Goal: Information Seeking & Learning: Compare options

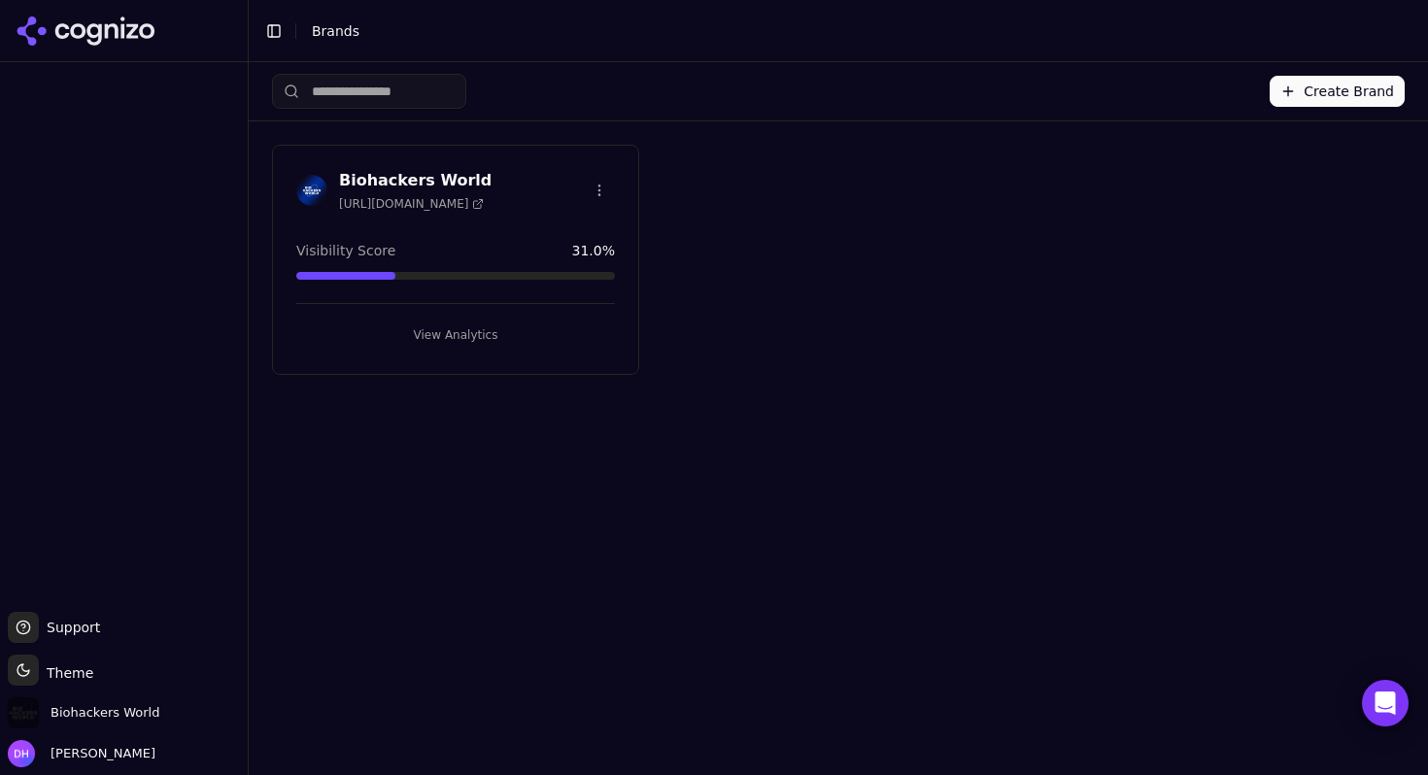
click at [496, 161] on div "Biohackers World [URL][DOMAIN_NAME] Visibility Score 31.0 % View Analytics" at bounding box center [455, 260] width 367 height 230
click at [464, 177] on h3 "Biohackers World" at bounding box center [415, 180] width 153 height 23
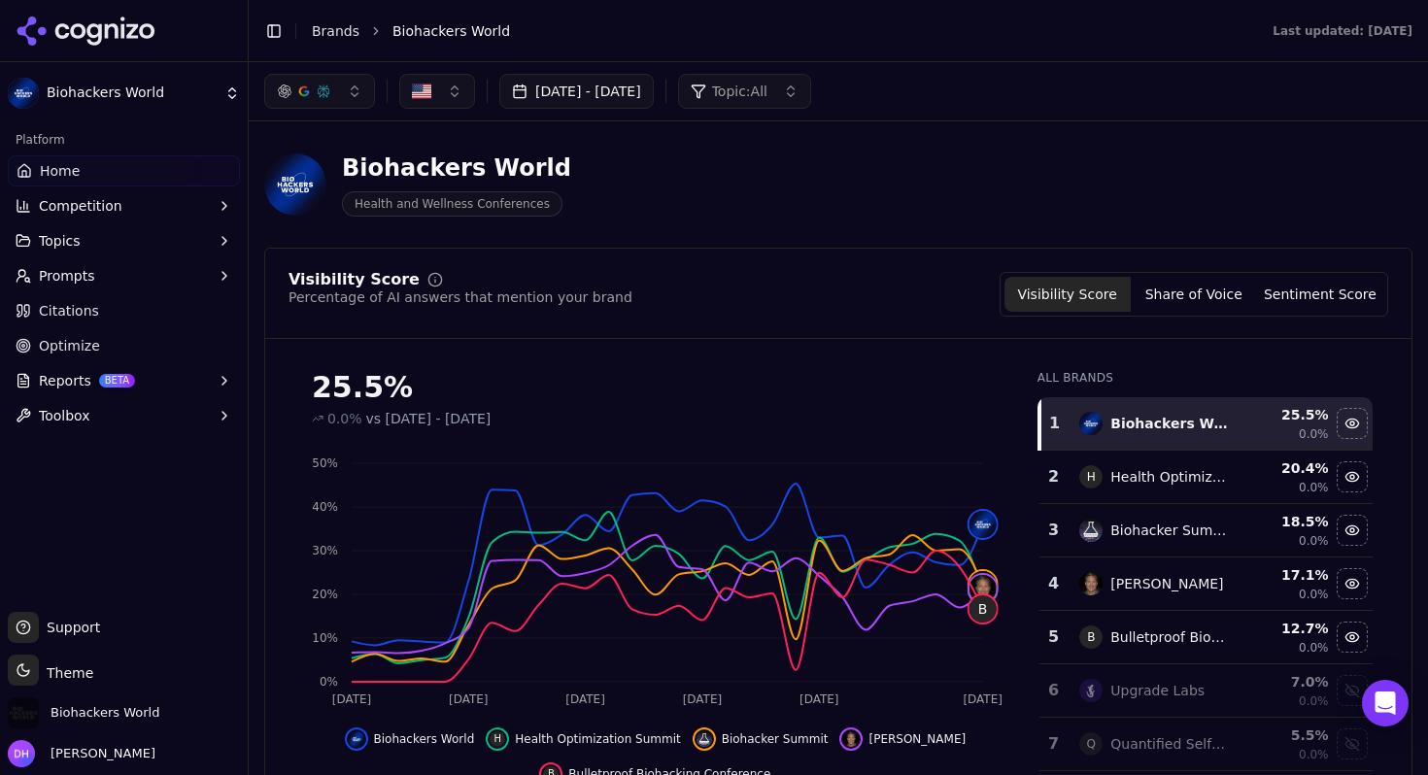
click at [148, 232] on button "Topics" at bounding box center [124, 240] width 232 height 31
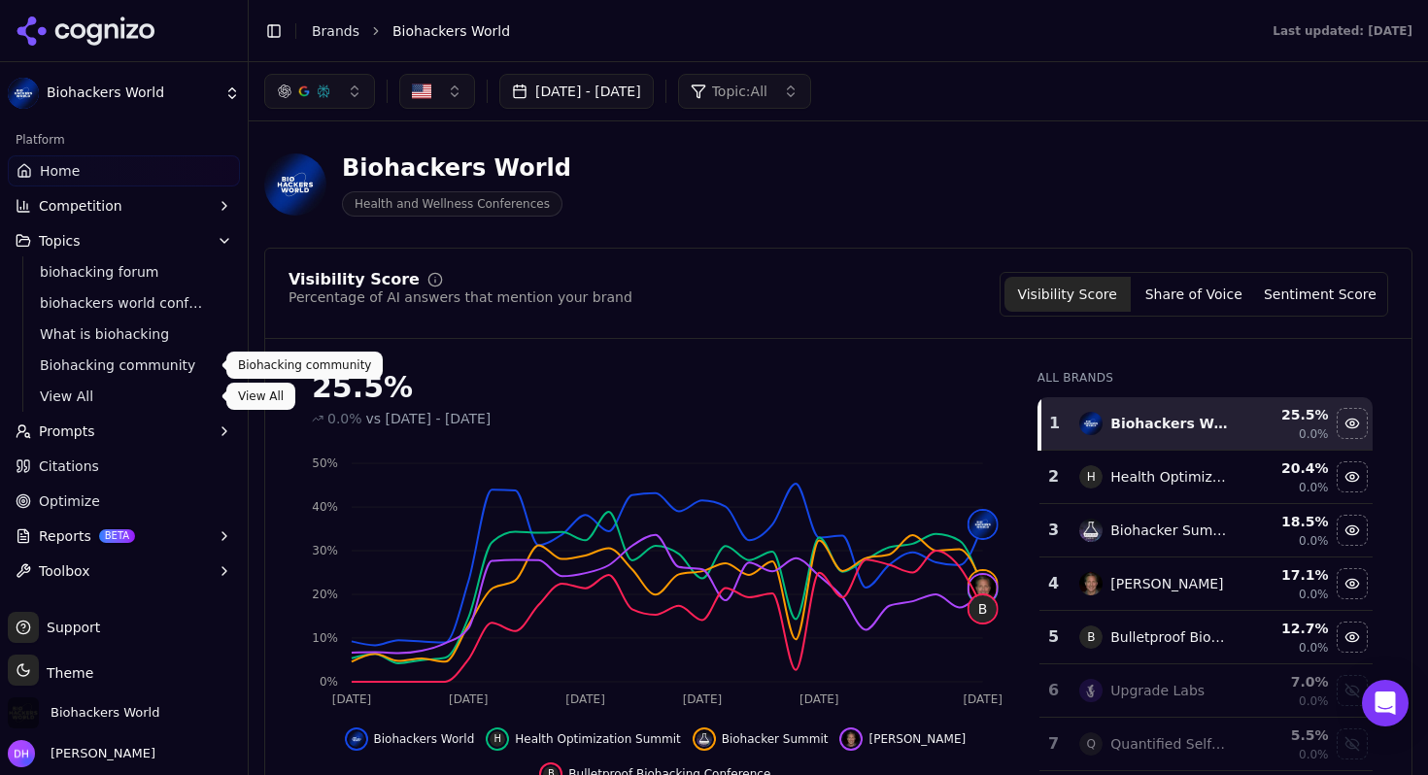
click at [81, 390] on span "View All" at bounding box center [124, 396] width 169 height 19
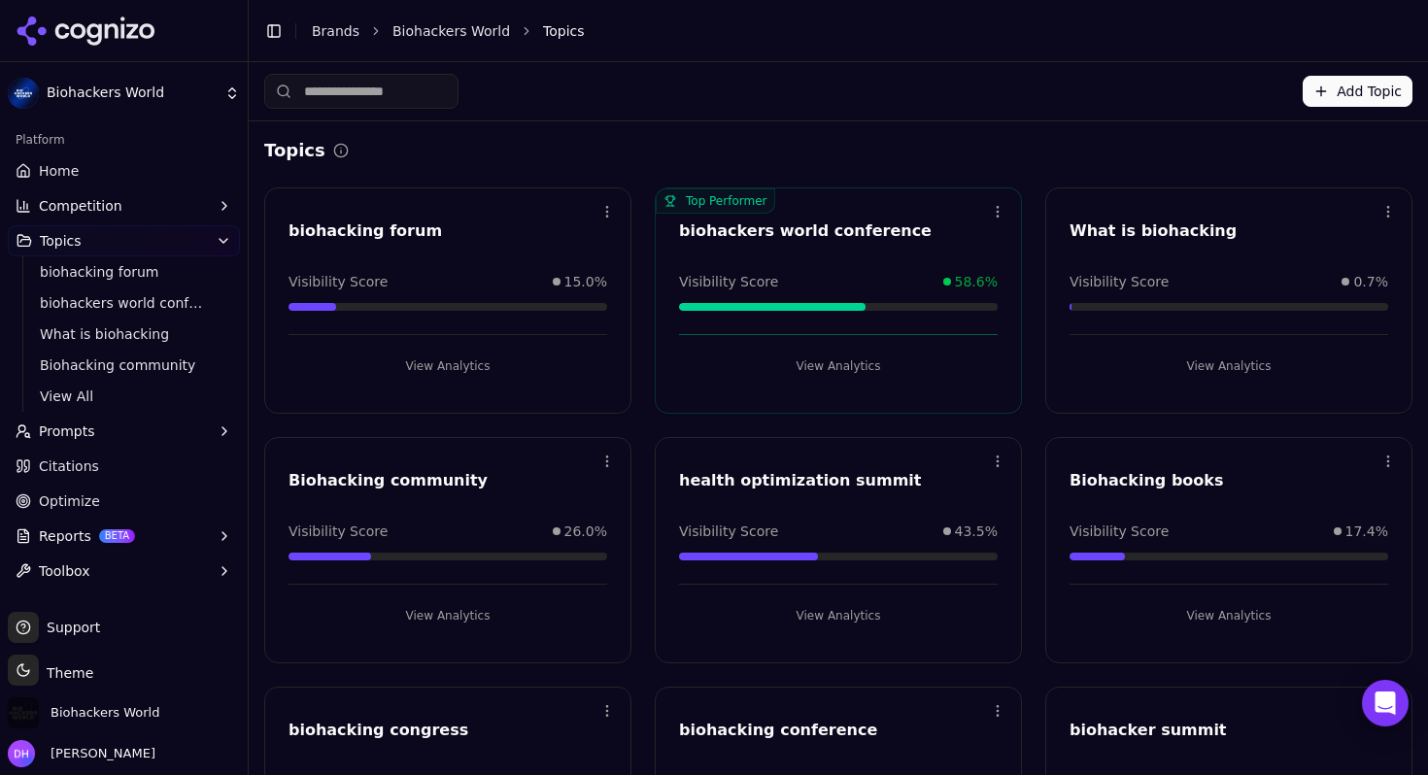
click at [908, 129] on div "Topics Open menu biohacking forum Visibility Score 15.0% View Analytics Top Per…" at bounding box center [839, 774] width 1180 height 1307
click at [103, 166] on link "Home" at bounding box center [124, 170] width 232 height 31
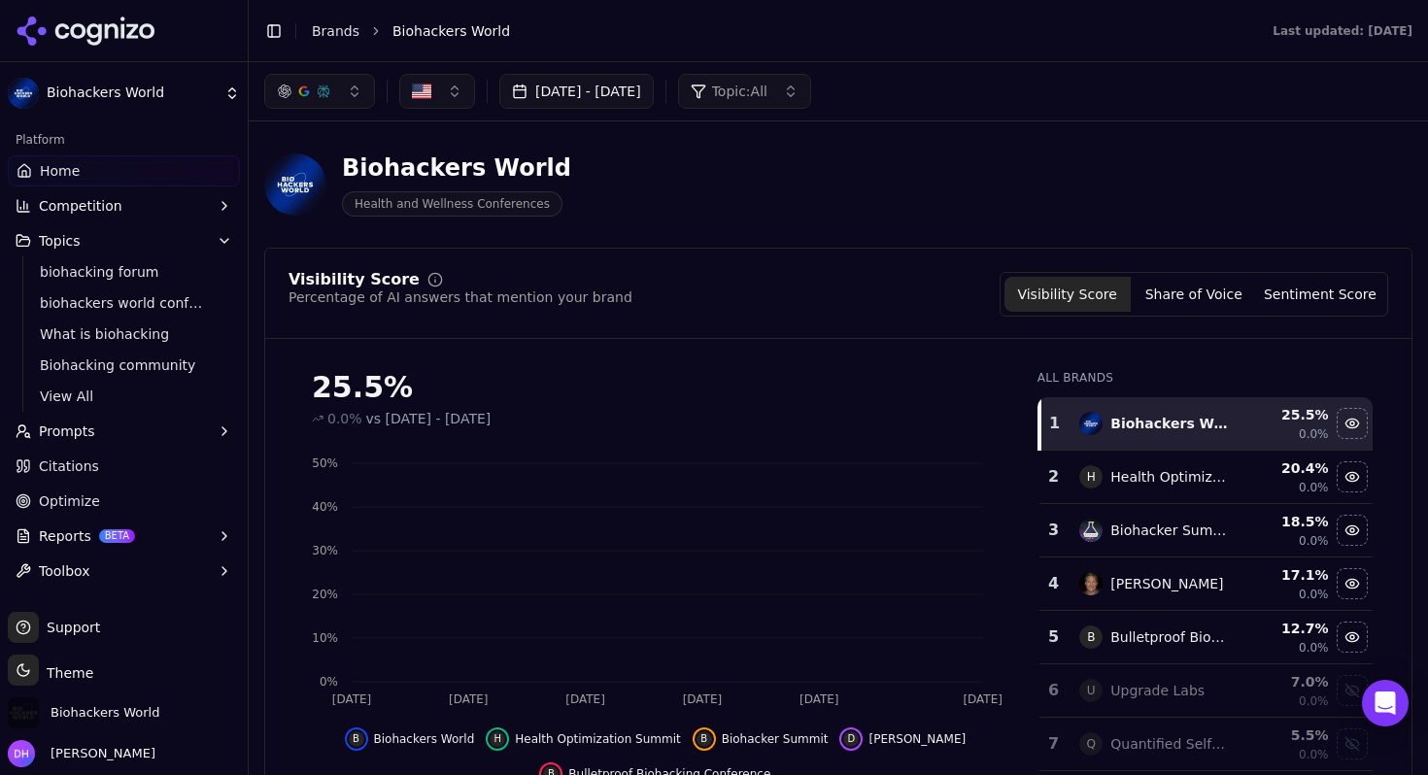
click at [170, 533] on button "Reports BETA" at bounding box center [124, 536] width 232 height 31
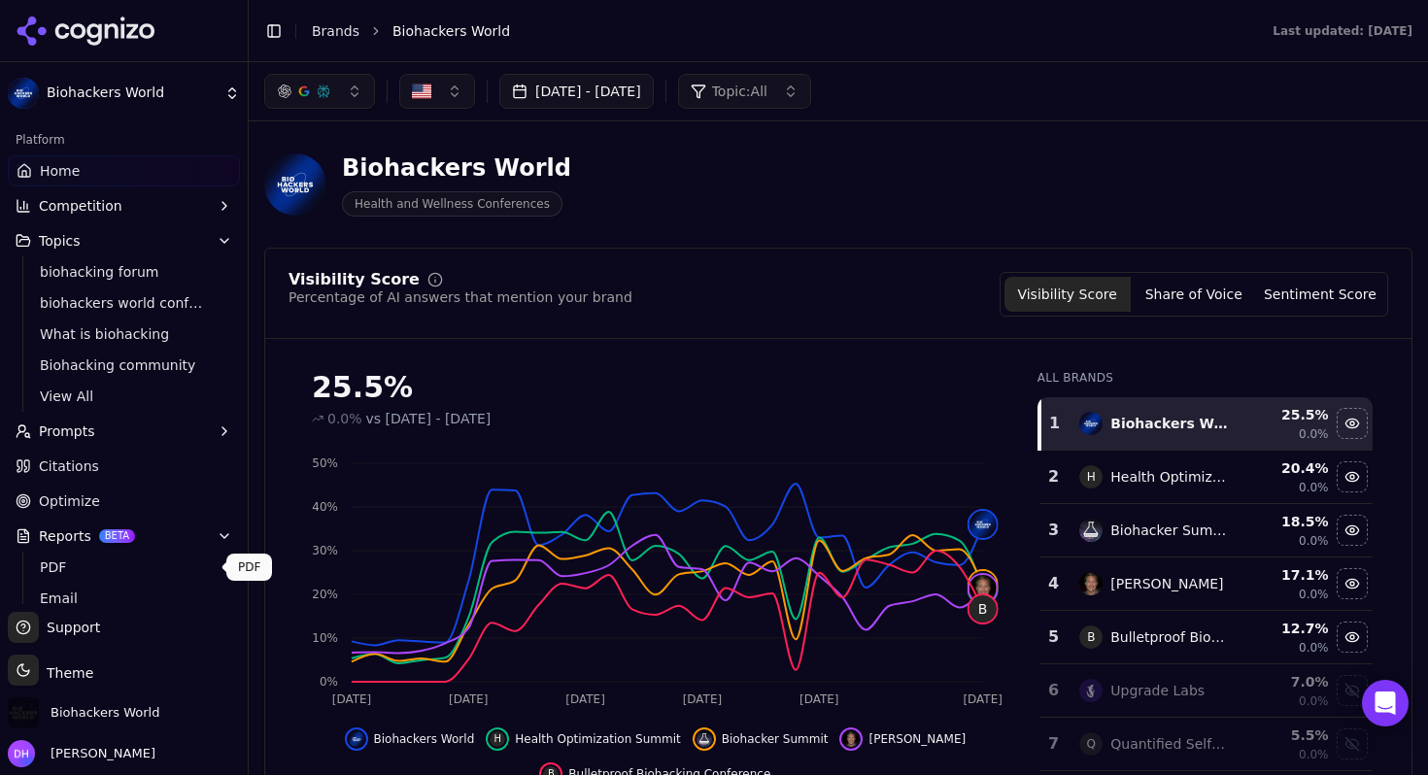
click at [159, 565] on span "PDF" at bounding box center [124, 567] width 169 height 19
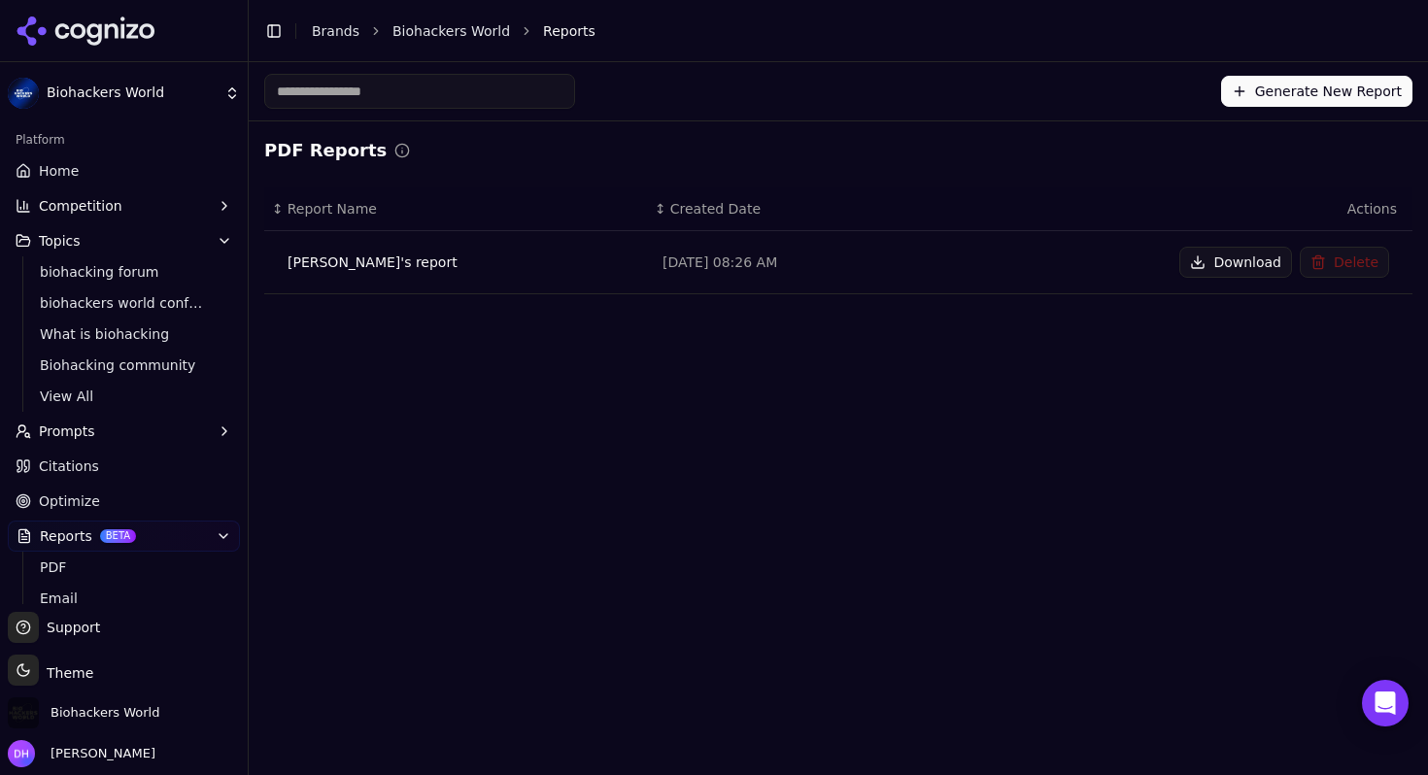
click at [1274, 93] on button "Generate New Report" at bounding box center [1316, 91] width 191 height 31
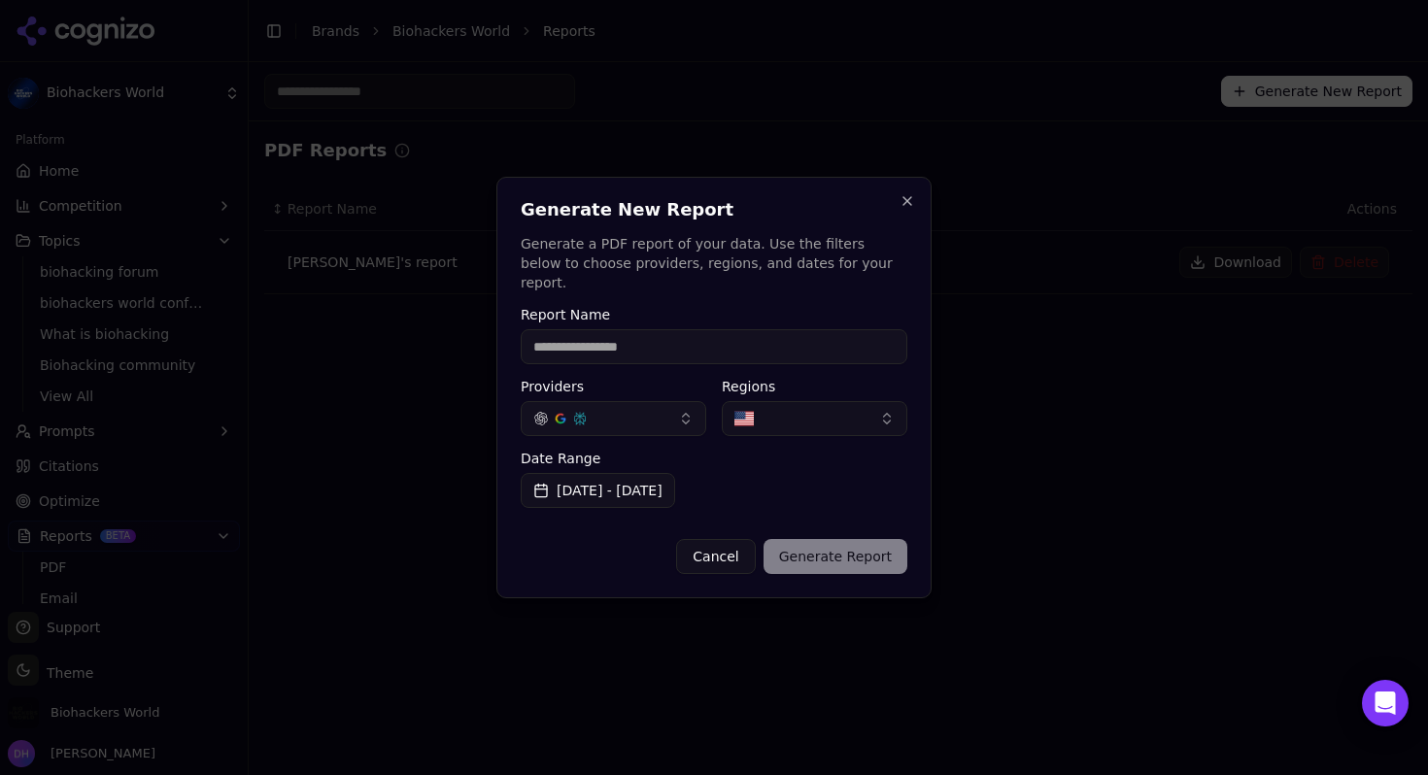
click at [781, 341] on input "Report Name" at bounding box center [714, 346] width 387 height 35
type input "*"
type input "*****"
click at [803, 541] on button "Generate Report" at bounding box center [836, 556] width 144 height 35
click at [904, 209] on button "Close" at bounding box center [908, 201] width 16 height 16
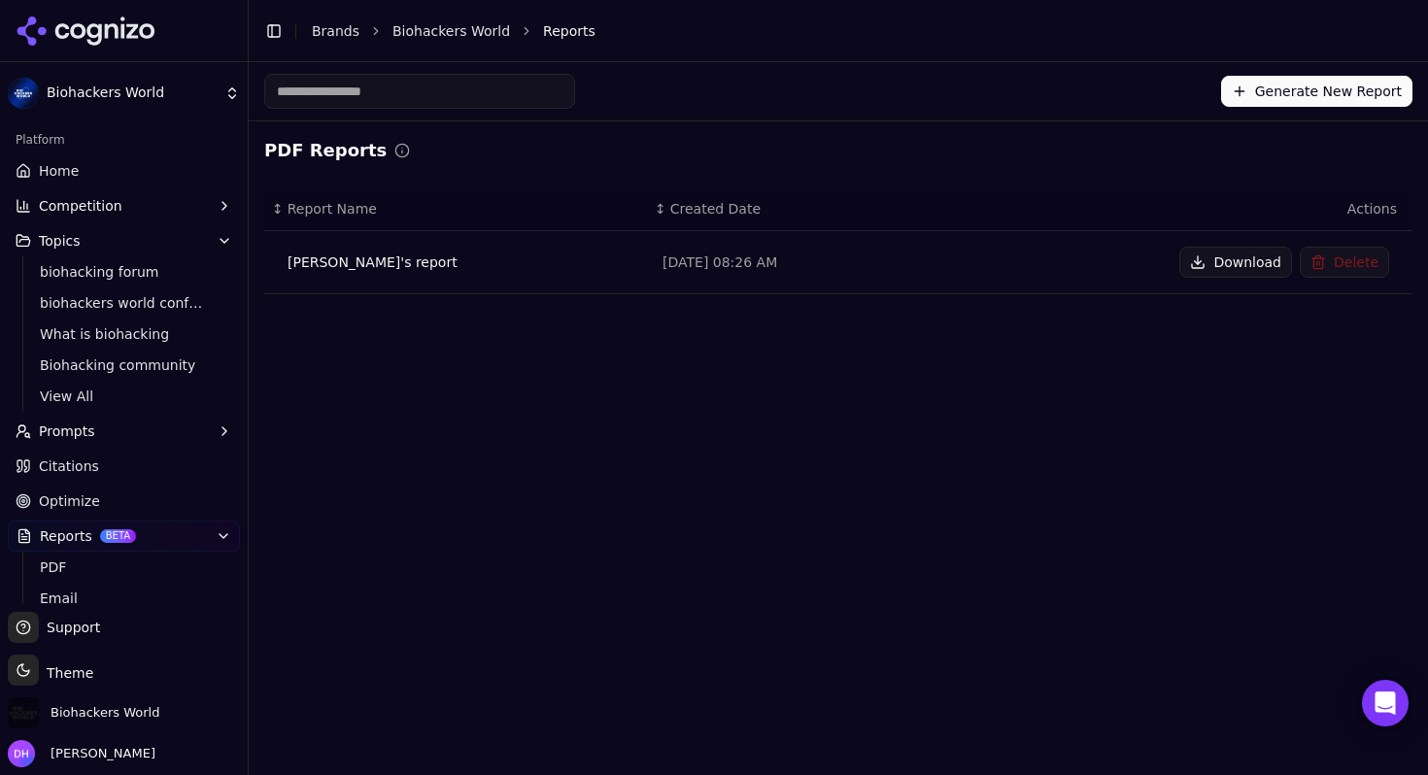
click at [119, 204] on button "Competition" at bounding box center [124, 205] width 232 height 31
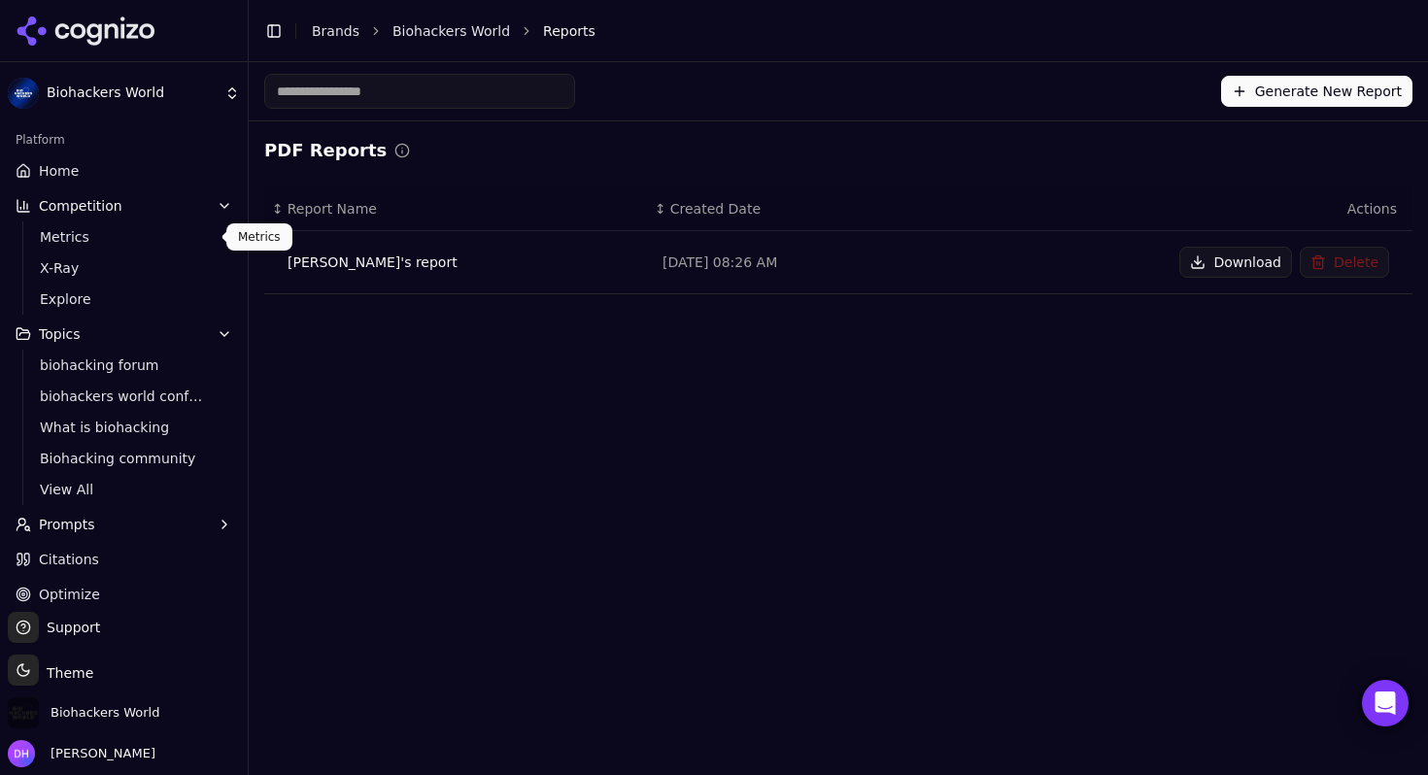
click at [133, 239] on span "Metrics" at bounding box center [124, 236] width 169 height 19
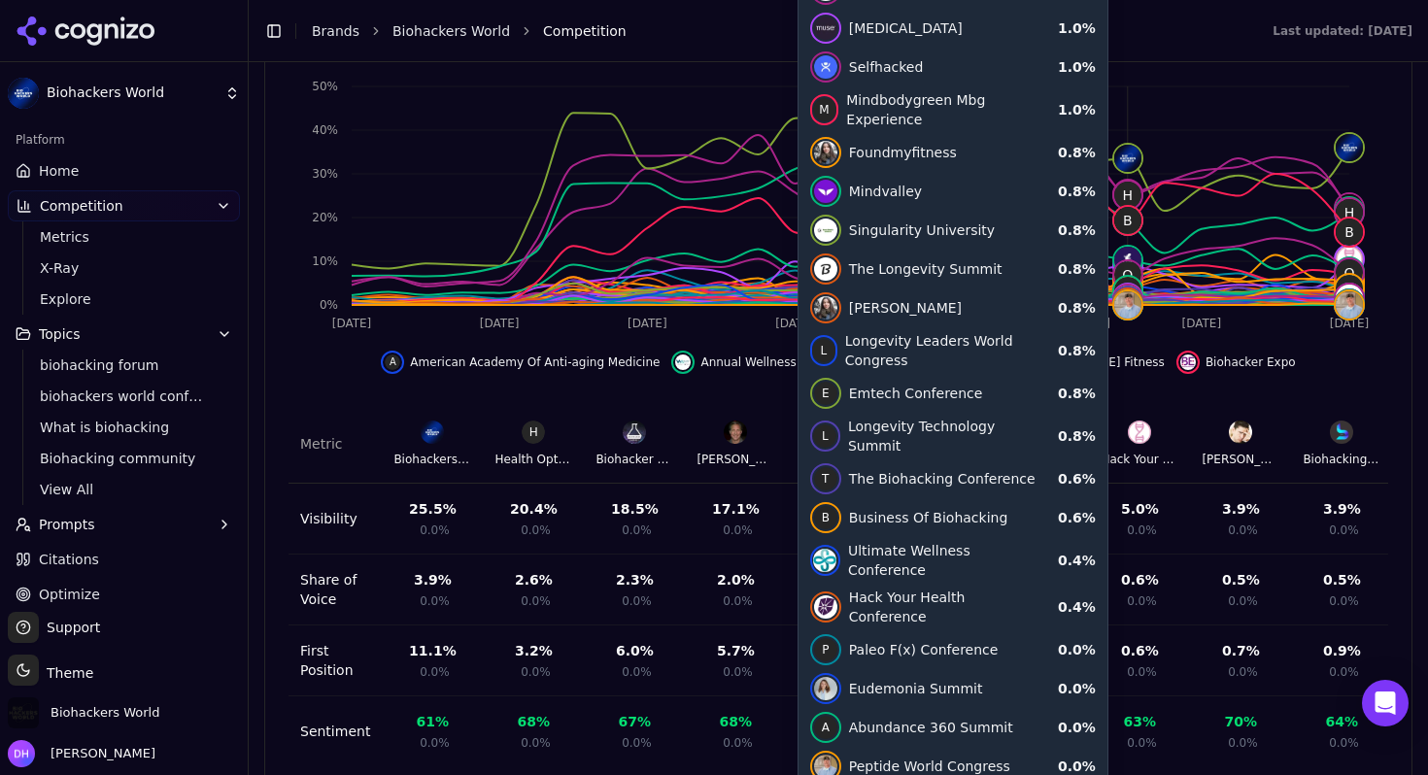
scroll to position [778, 0]
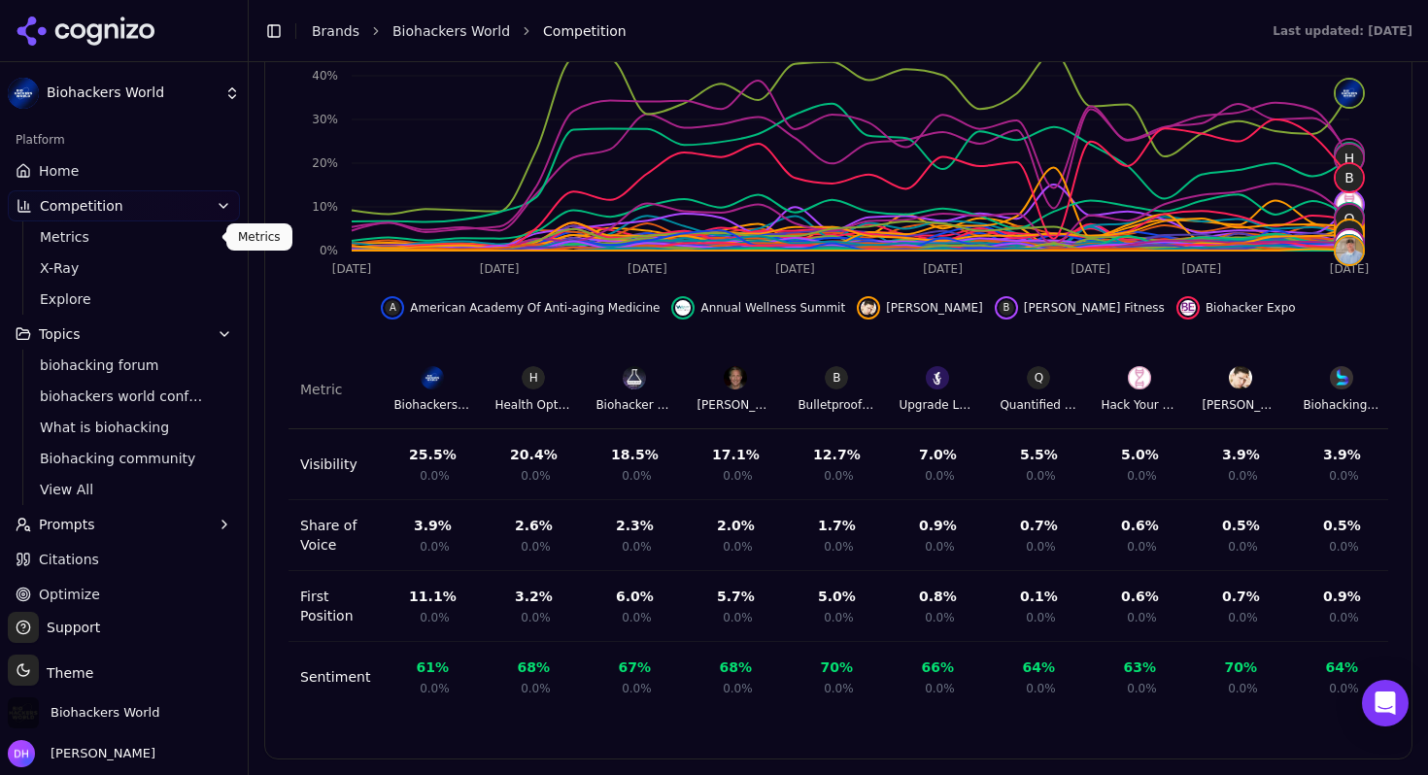
click at [114, 231] on span "Metrics" at bounding box center [124, 236] width 169 height 19
click at [146, 238] on span "Metrics" at bounding box center [124, 236] width 169 height 19
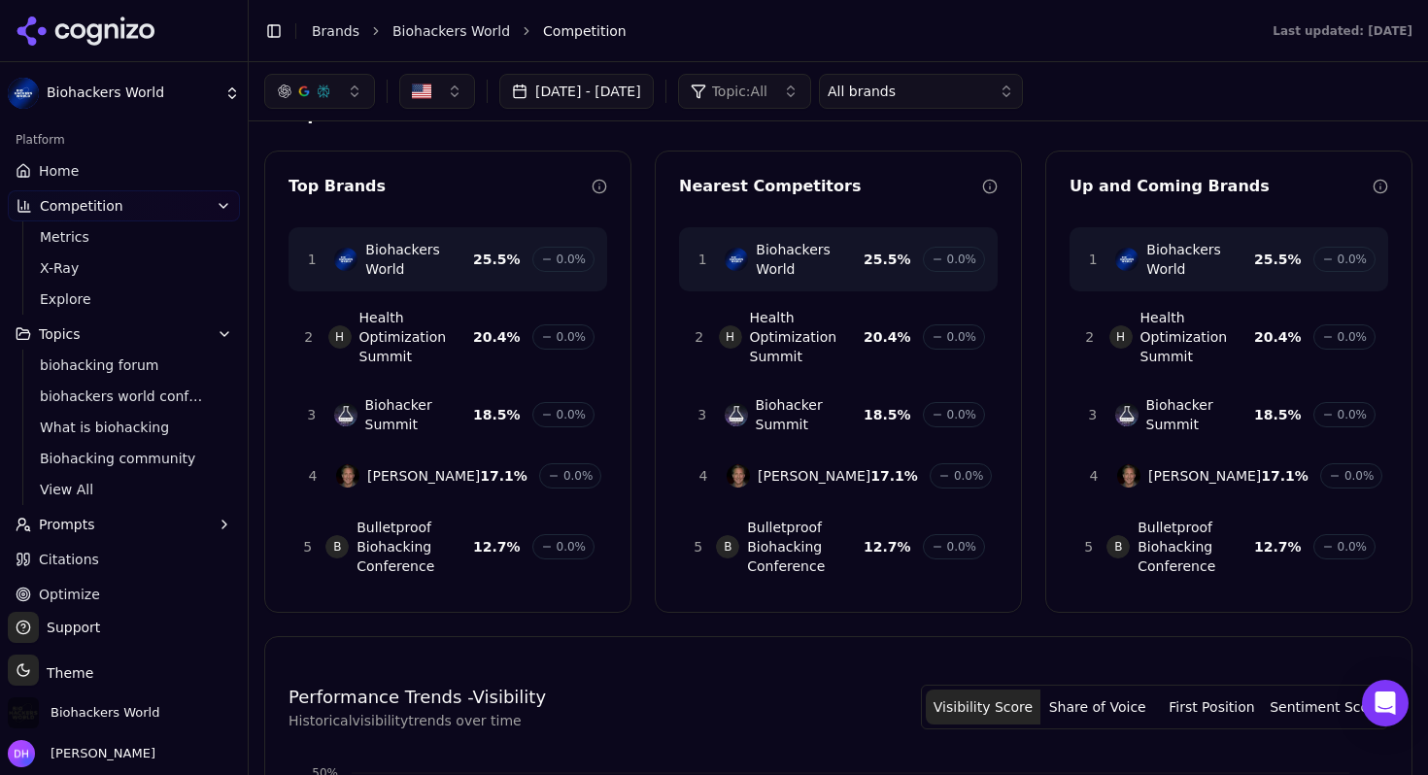
scroll to position [0, 0]
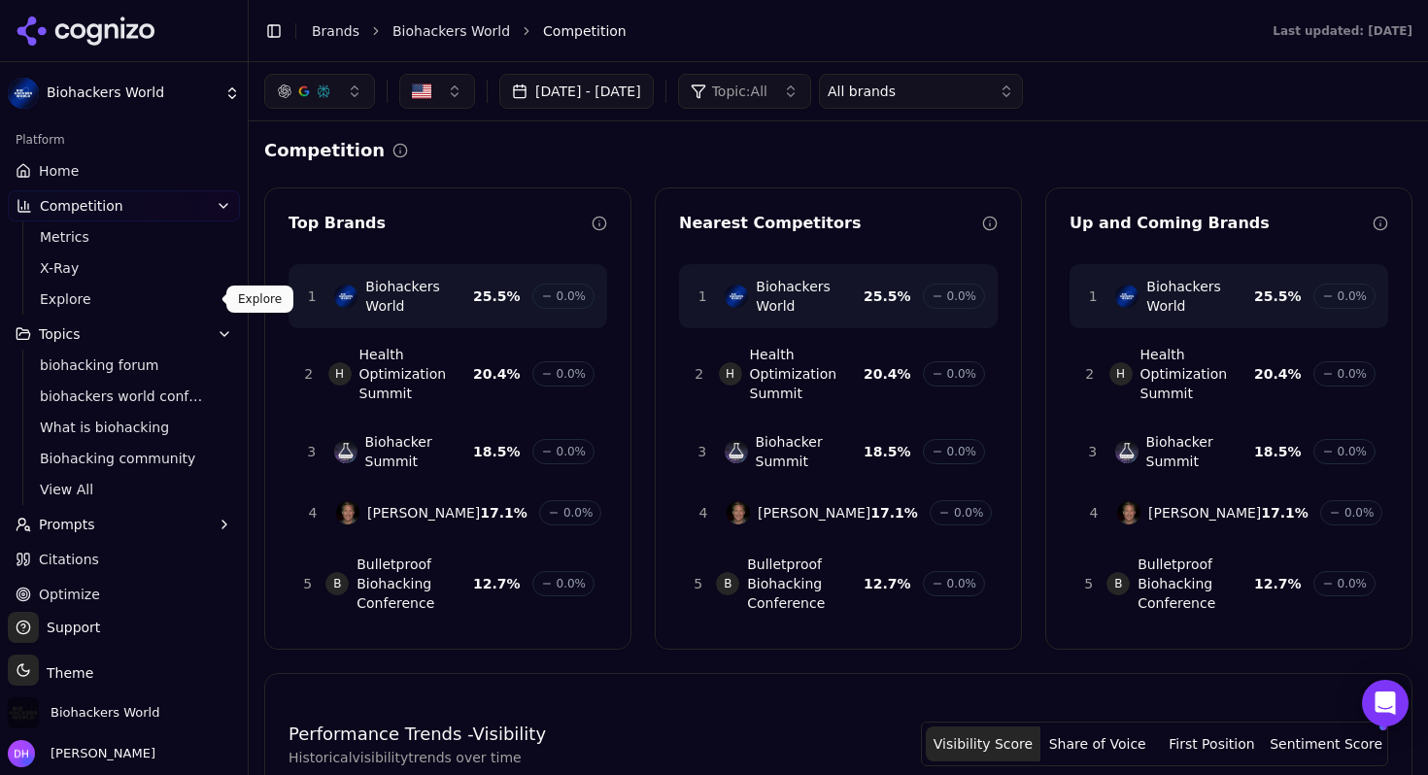
click at [120, 301] on span "Explore" at bounding box center [124, 299] width 169 height 19
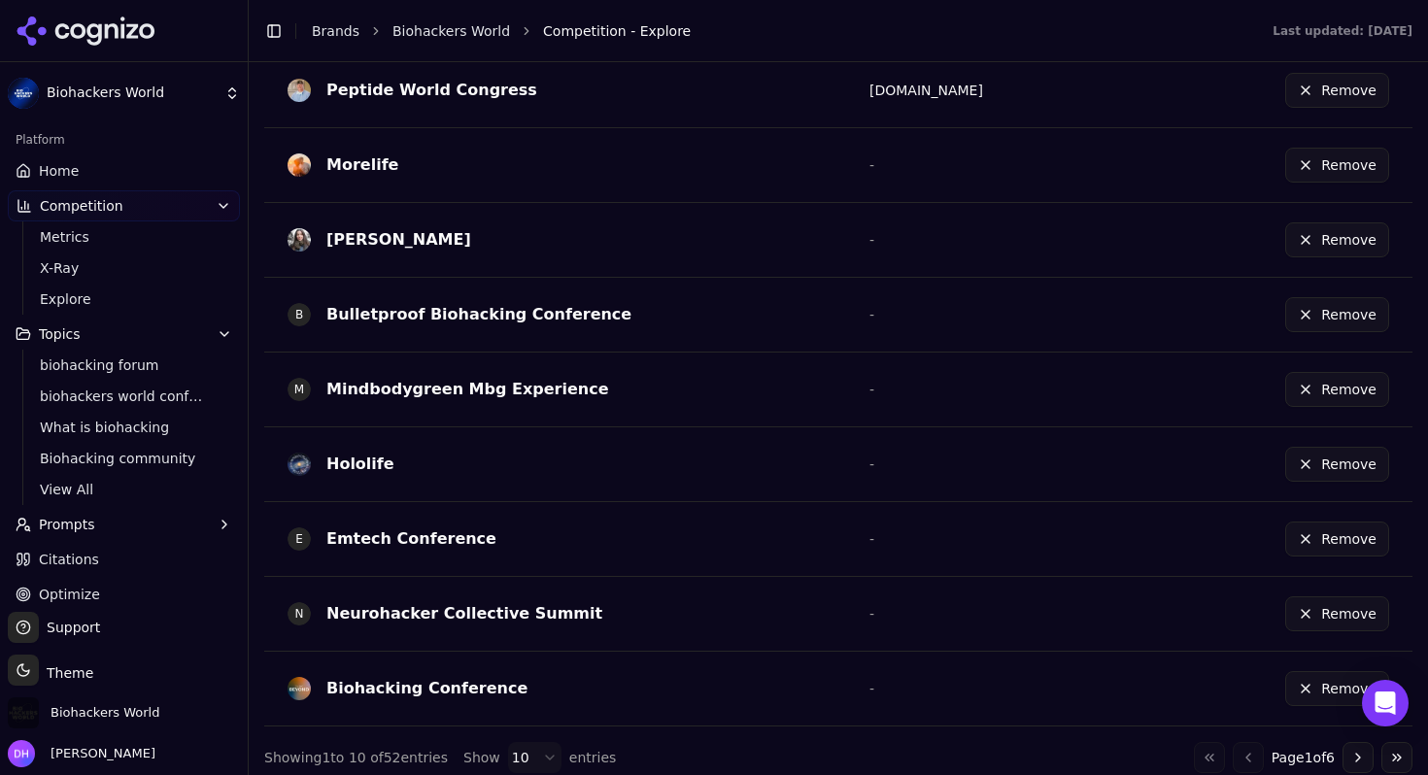
scroll to position [656, 0]
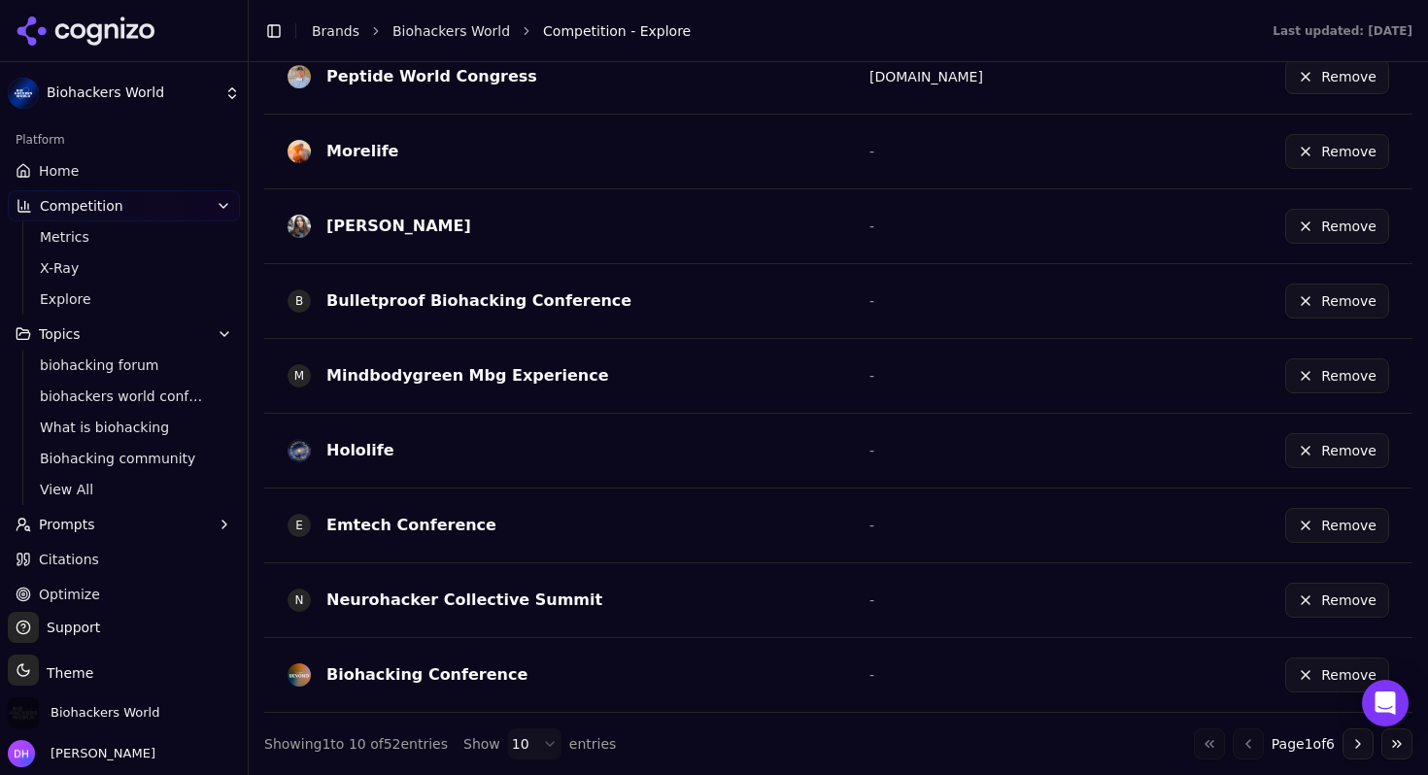
click at [514, 757] on html "Biohackers World Platform Home Competition Metrics X-Ray Explore Topics biohack…" at bounding box center [714, 387] width 1428 height 775
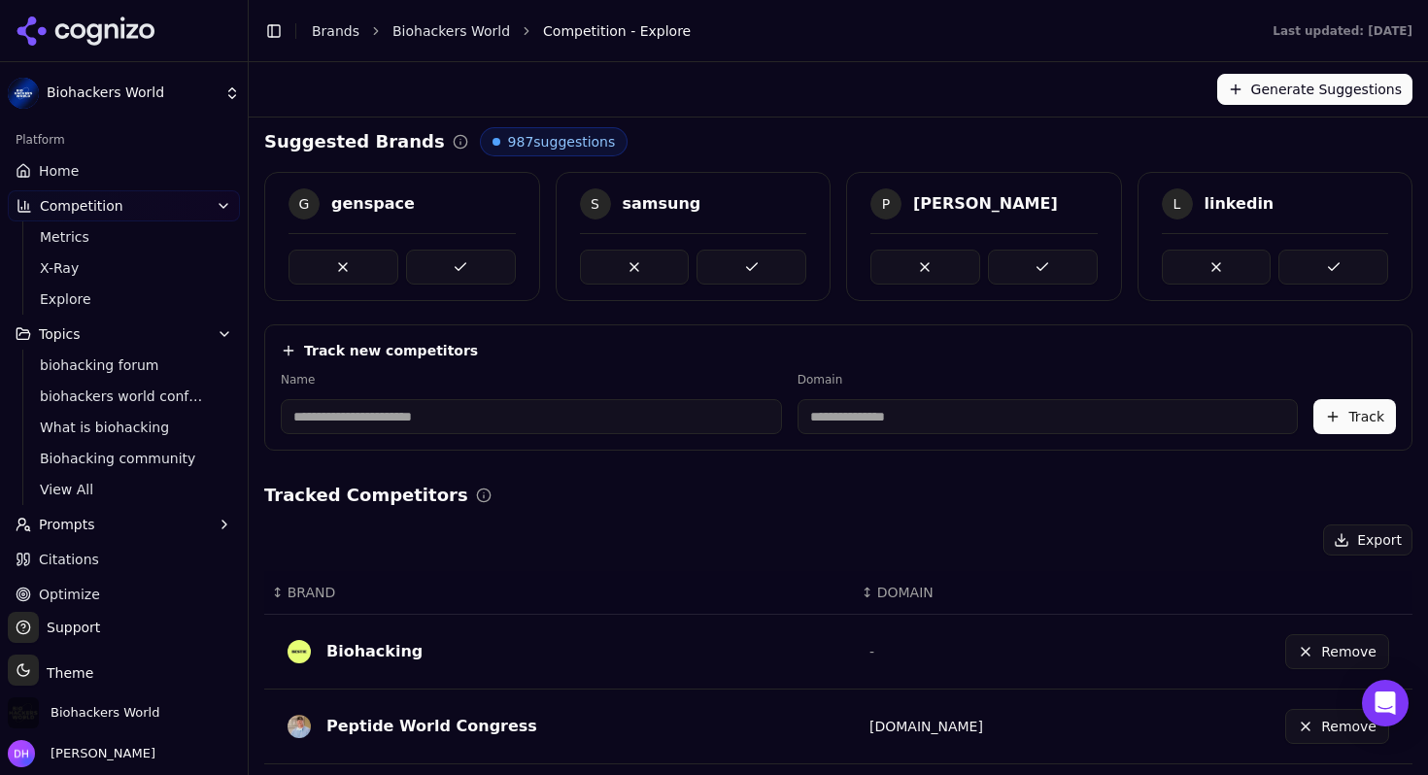
scroll to position [0, 0]
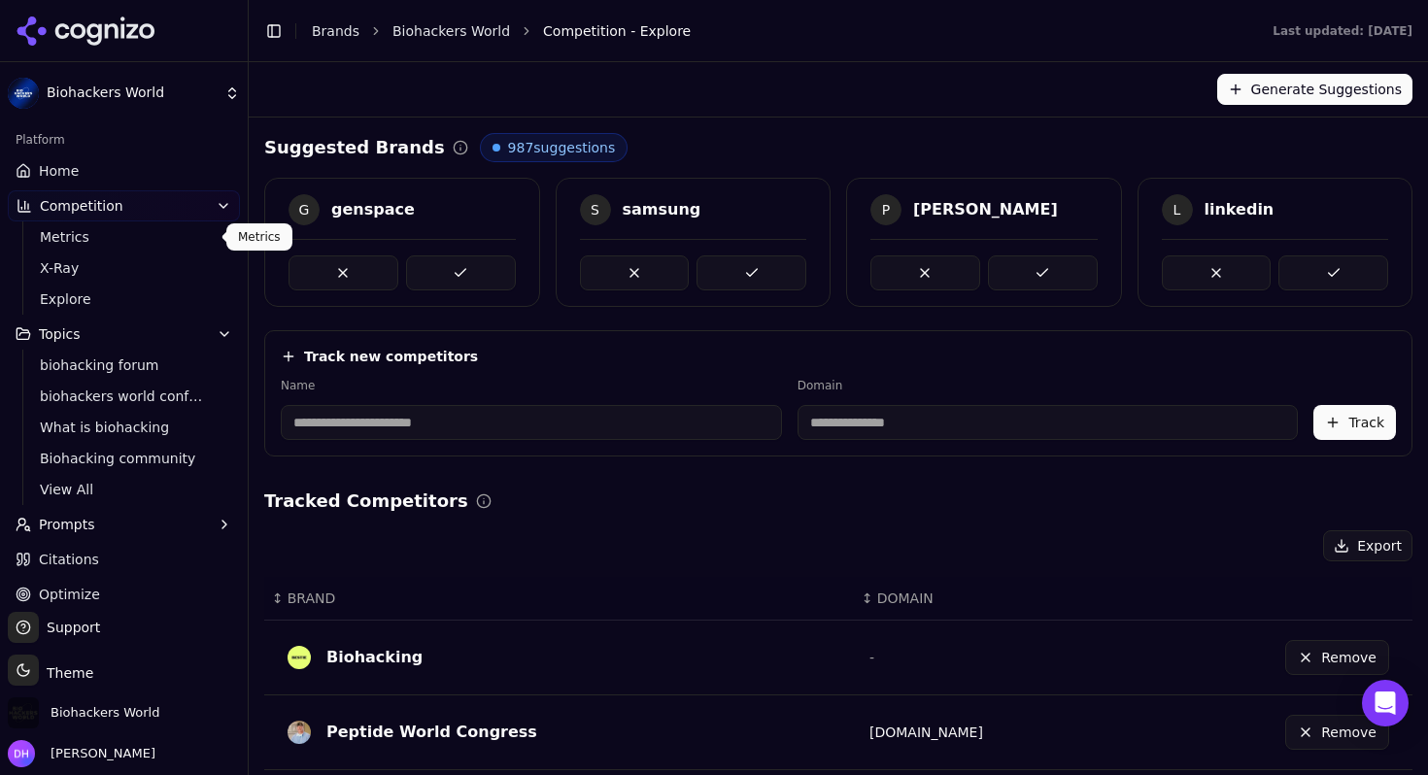
click at [120, 234] on span "Metrics" at bounding box center [124, 236] width 169 height 19
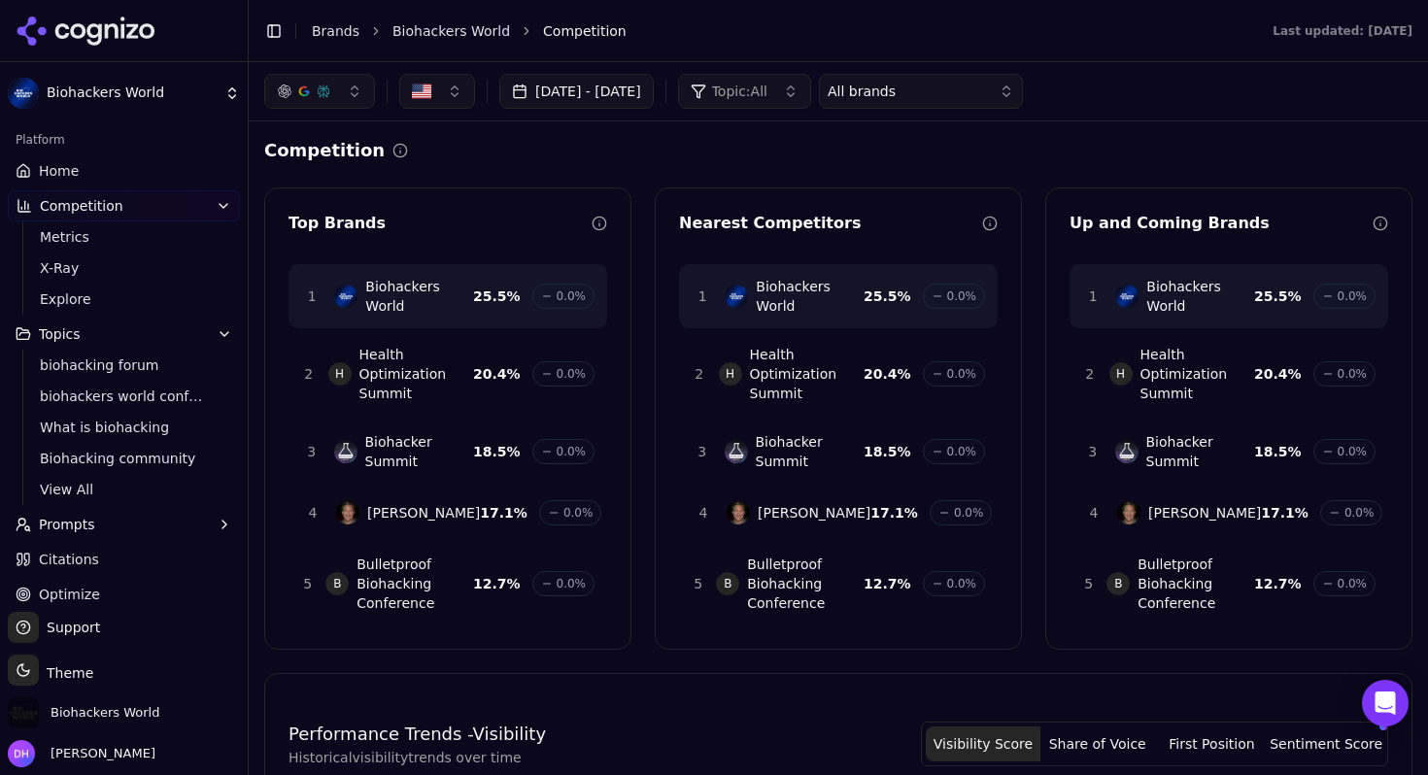
click at [956, 105] on button "All brands" at bounding box center [921, 91] width 204 height 35
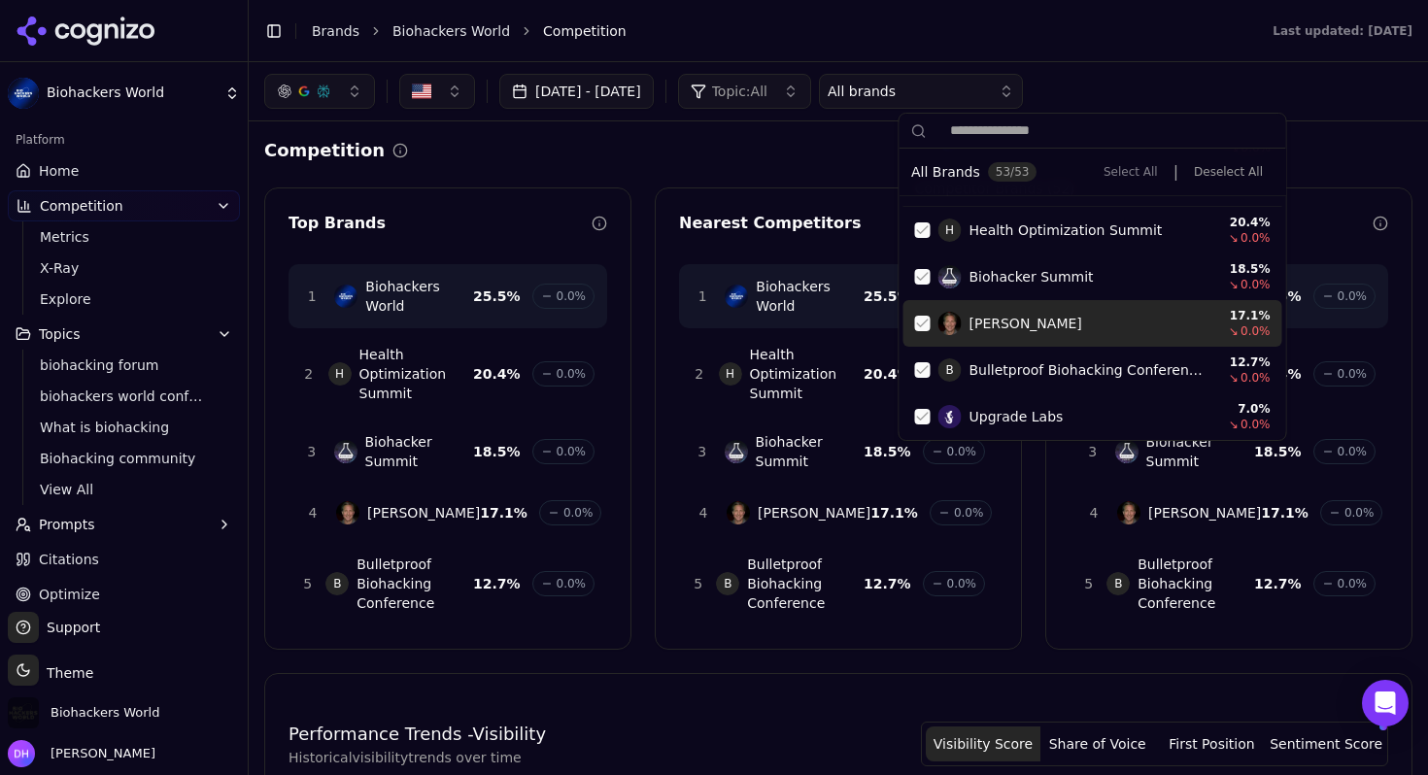
scroll to position [127, 0]
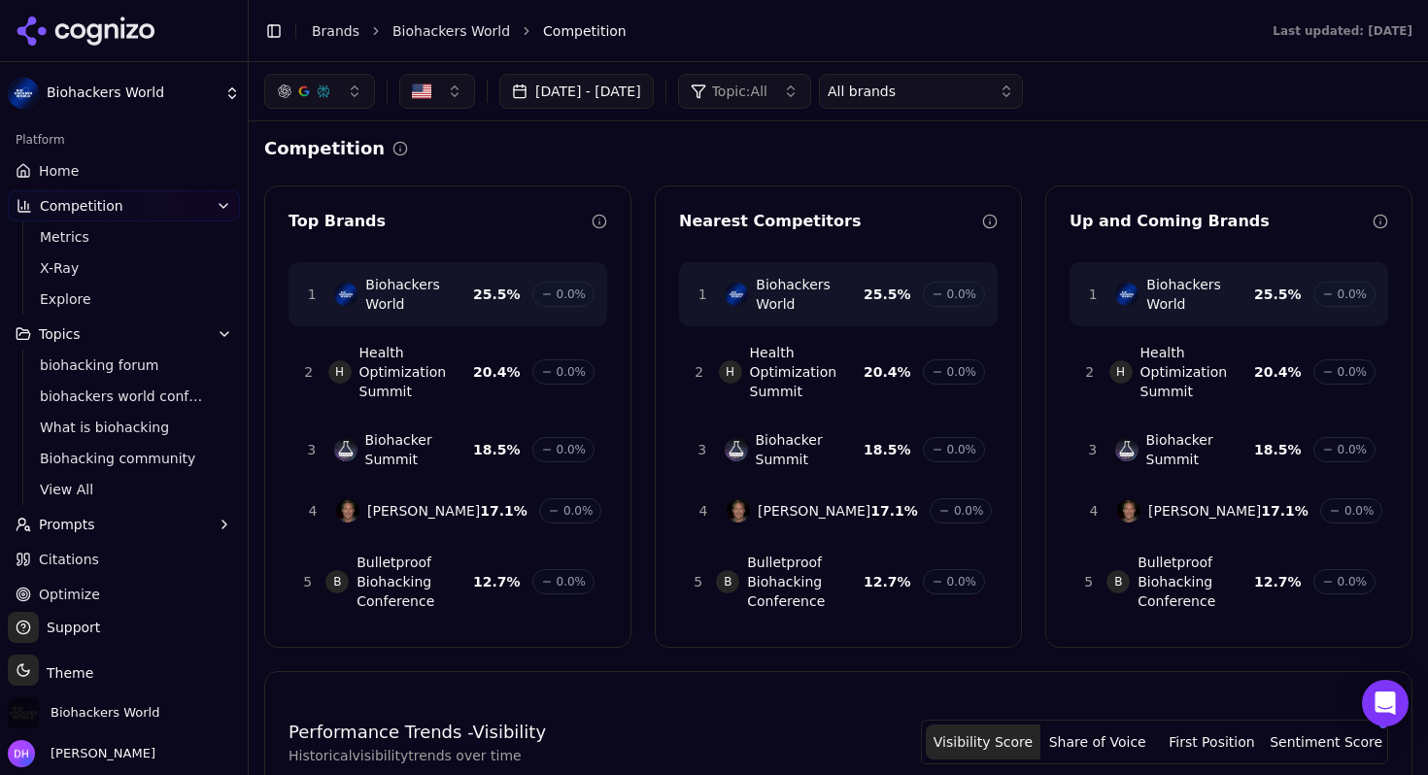
scroll to position [0, 0]
click at [326, 30] on link "Brands" at bounding box center [336, 31] width 48 height 16
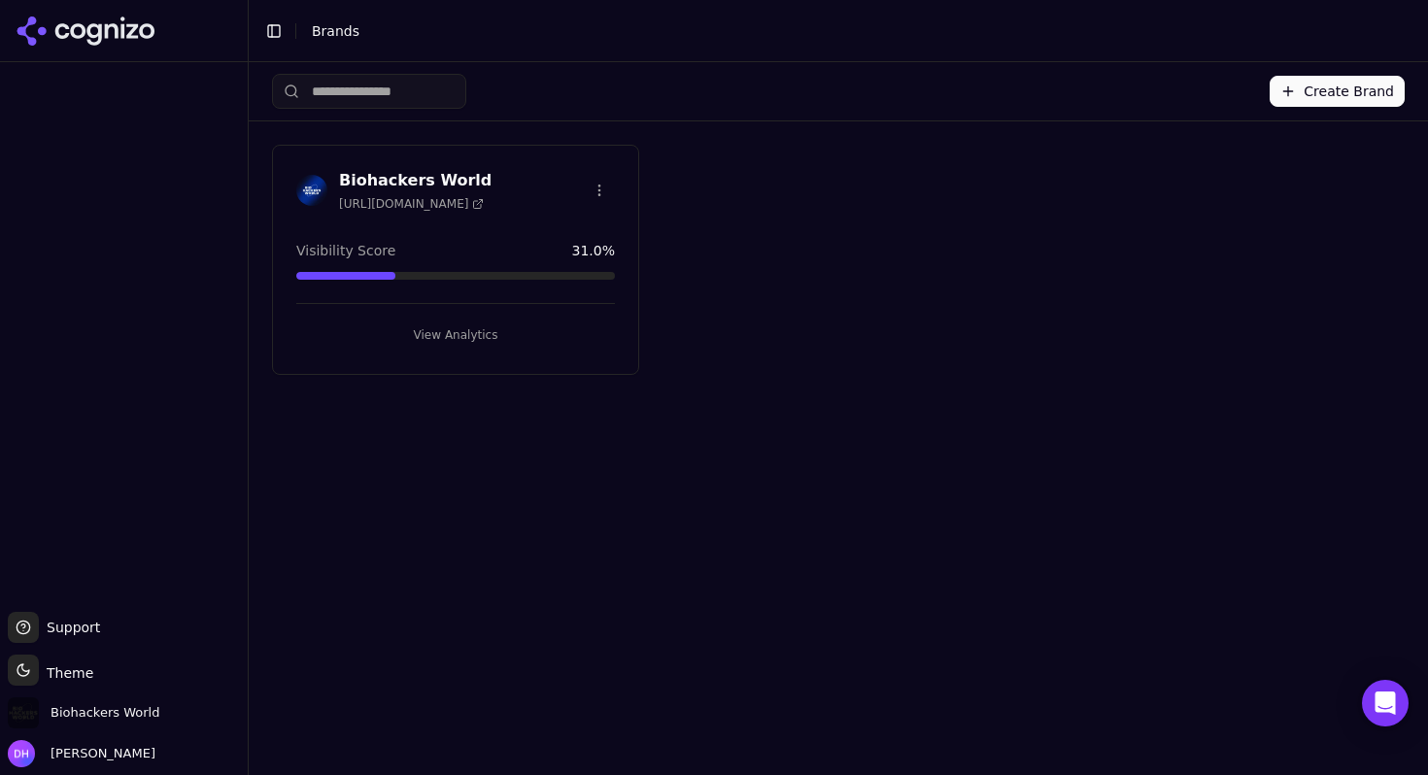
click at [428, 176] on h3 "Biohackers World" at bounding box center [415, 180] width 153 height 23
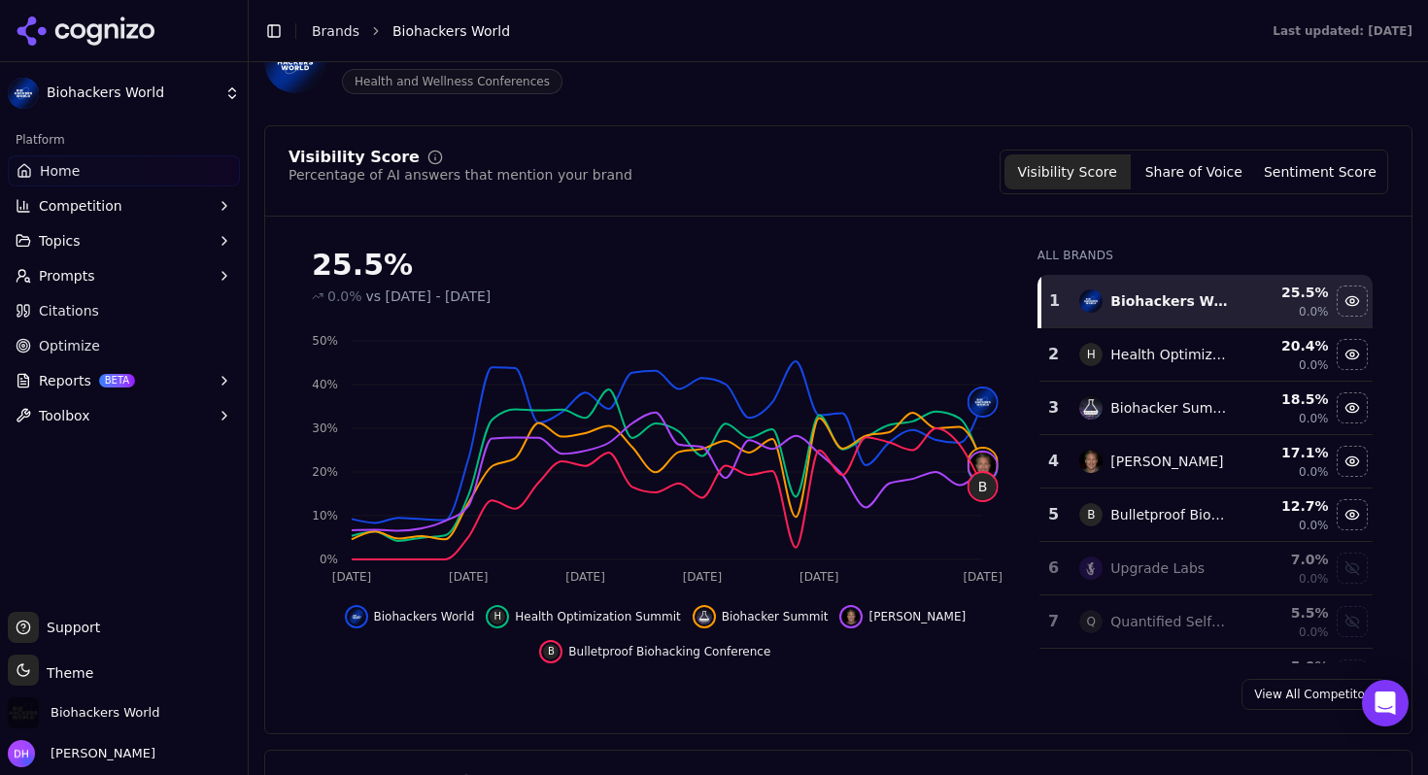
scroll to position [184, 0]
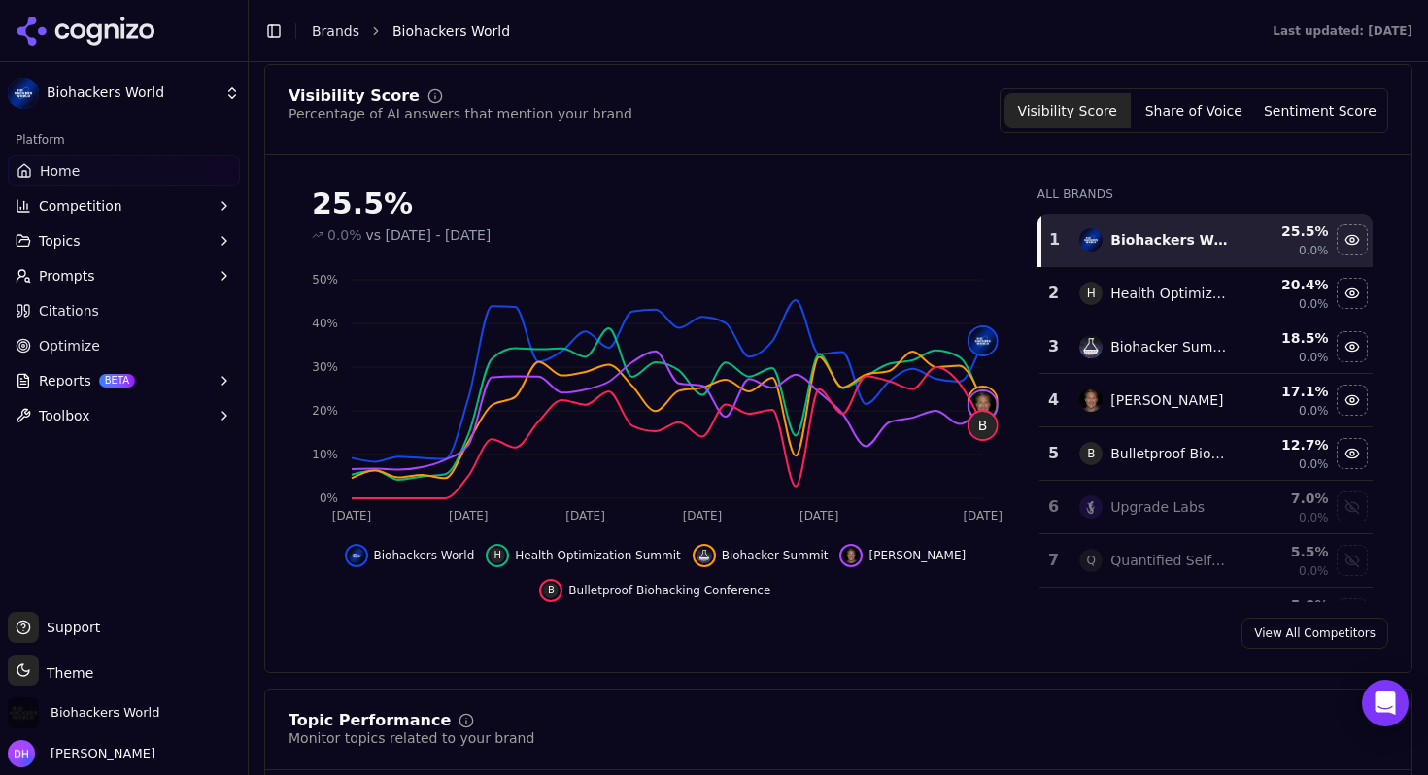
click at [1285, 641] on link "View All Competitors" at bounding box center [1315, 633] width 147 height 31
